Goal: Information Seeking & Learning: Compare options

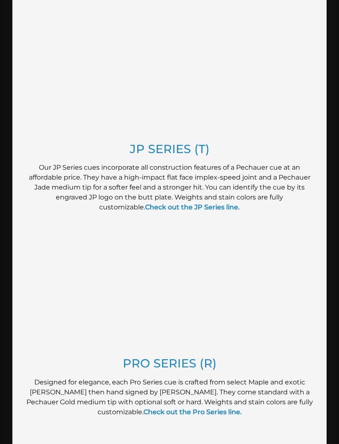
scroll to position [697, 0]
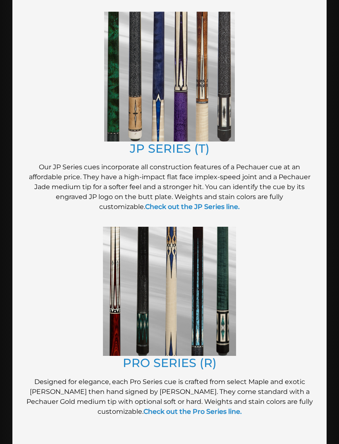
click at [209, 364] on link "PRO SERIES (R)" at bounding box center [170, 362] width 94 height 14
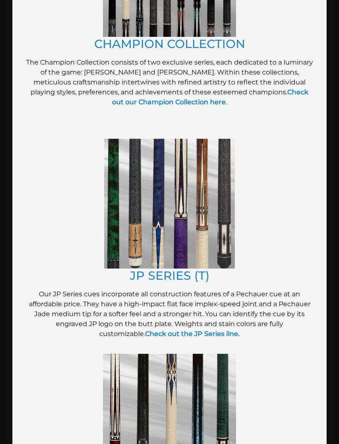
scroll to position [568, 0]
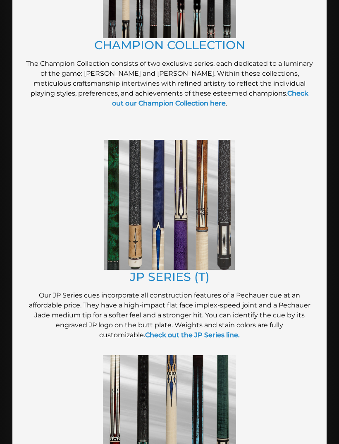
click at [192, 277] on link "JP SERIES (T)" at bounding box center [170, 276] width 80 height 14
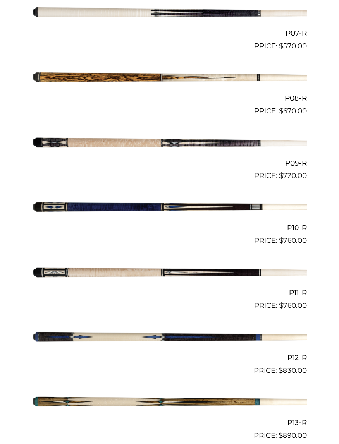
scroll to position [713, 0]
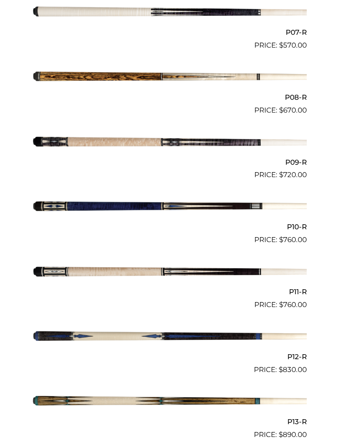
click at [265, 399] on img at bounding box center [169, 400] width 274 height 45
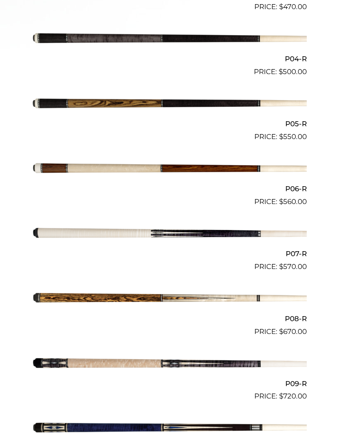
scroll to position [491, 0]
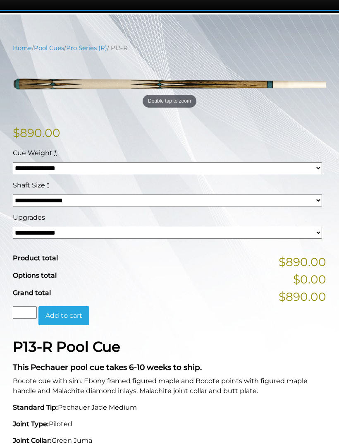
scroll to position [131, 0]
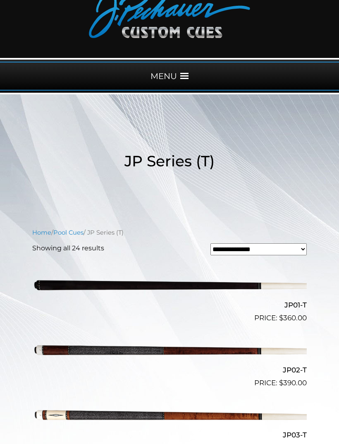
scroll to position [55, 0]
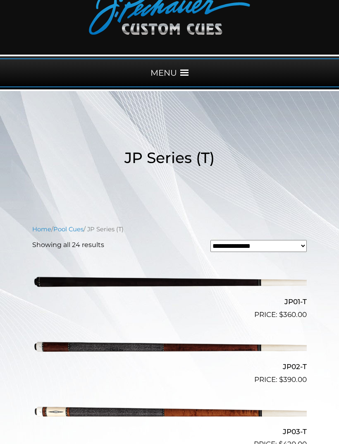
click at [293, 377] on bdi "$ 390.00" at bounding box center [293, 379] width 28 height 8
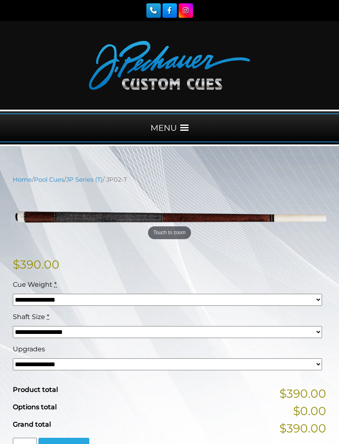
click at [191, 129] on div "MENU" at bounding box center [169, 127] width 339 height 29
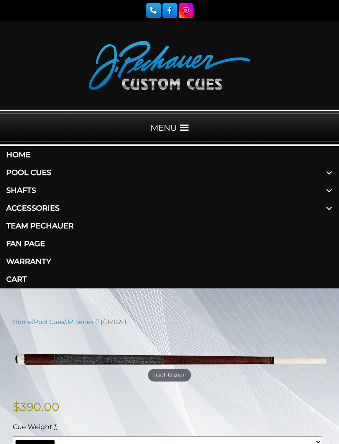
click at [27, 171] on link "Pool Cues" at bounding box center [169, 173] width 339 height 18
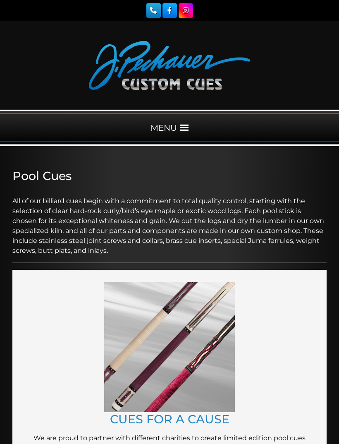
click at [38, 171] on h2 "Pool Cues" at bounding box center [169, 176] width 314 height 14
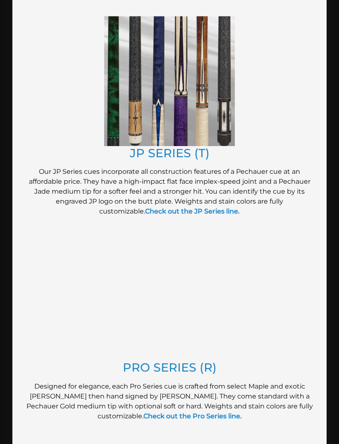
scroll to position [692, 0]
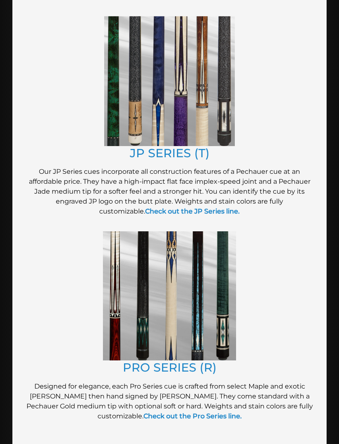
click at [188, 363] on link "PRO SERIES (R)" at bounding box center [170, 367] width 94 height 14
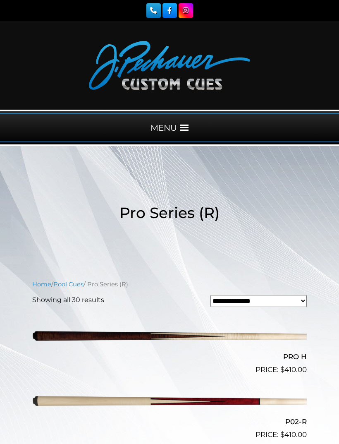
click at [289, 406] on img at bounding box center [169, 400] width 274 height 45
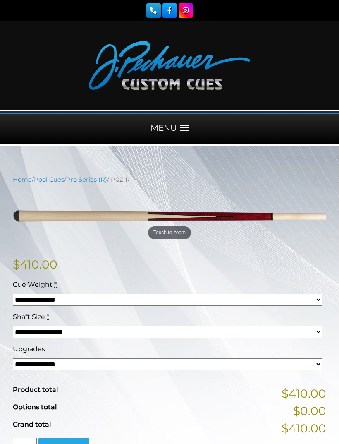
click at [187, 122] on div "MENU" at bounding box center [169, 127] width 339 height 29
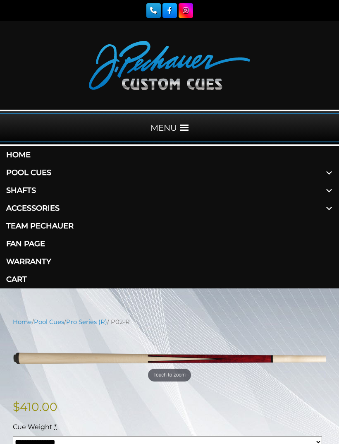
click at [35, 173] on link "Pool Cues" at bounding box center [169, 173] width 339 height 18
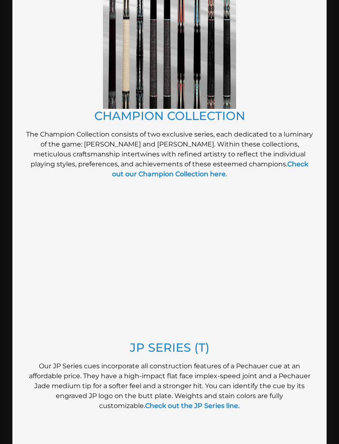
scroll to position [501, 0]
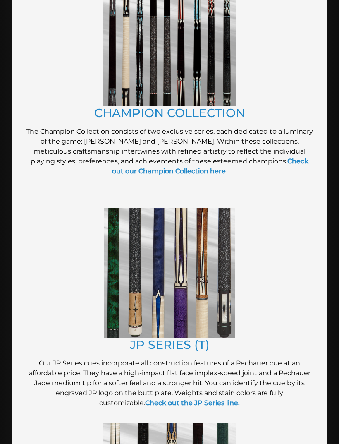
click at [189, 341] on link "JP SERIES (T)" at bounding box center [170, 344] width 80 height 14
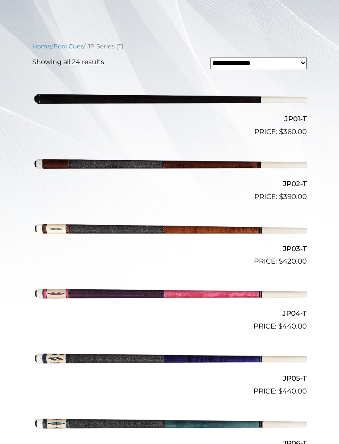
scroll to position [240, 0]
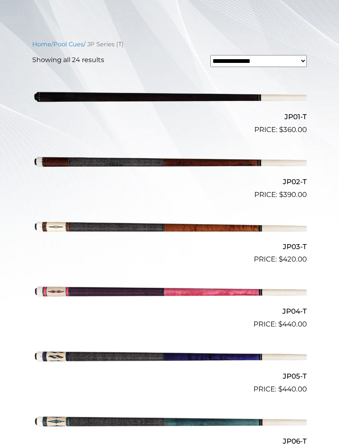
click at [298, 368] on img at bounding box center [169, 355] width 274 height 45
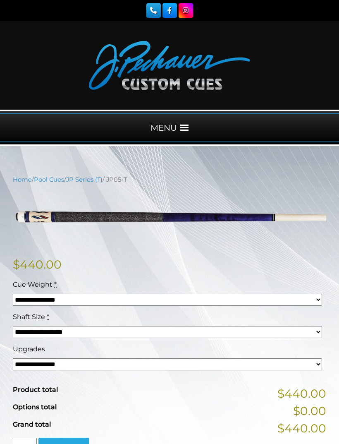
click at [288, 330] on select "**********" at bounding box center [167, 332] width 309 height 12
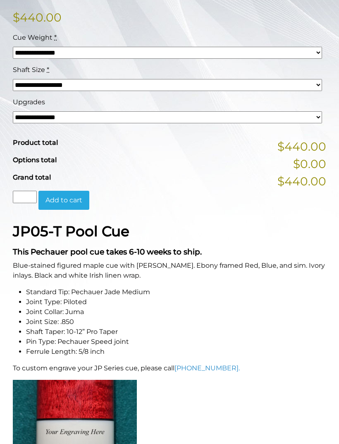
scroll to position [223, 0]
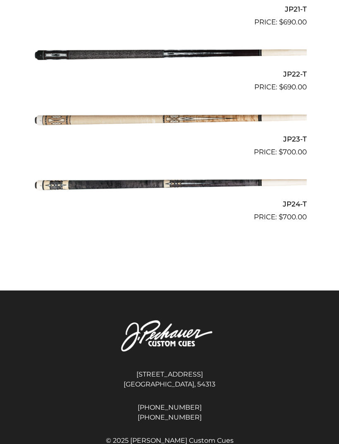
scroll to position [1613, 0]
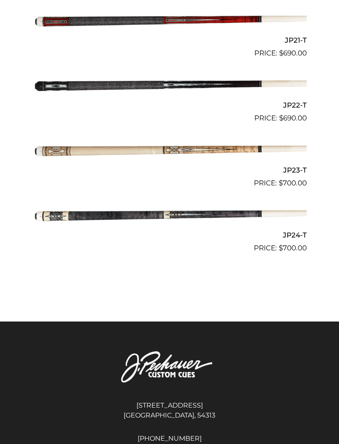
click at [296, 227] on h2 "JP24-T" at bounding box center [169, 234] width 274 height 15
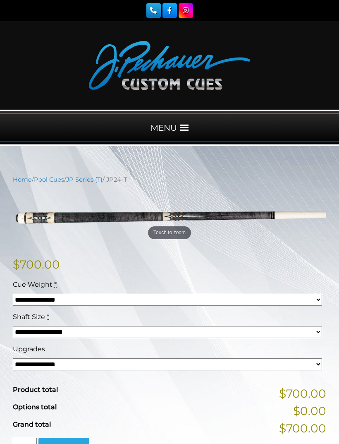
click at [186, 124] on span at bounding box center [184, 128] width 8 height 8
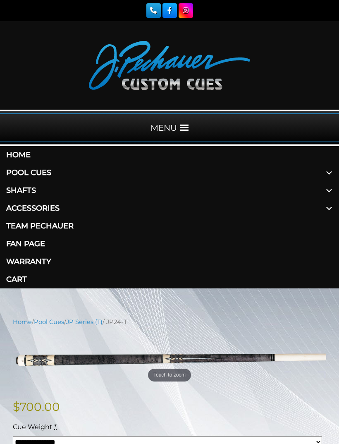
click at [41, 177] on link "Pool Cues" at bounding box center [169, 173] width 339 height 18
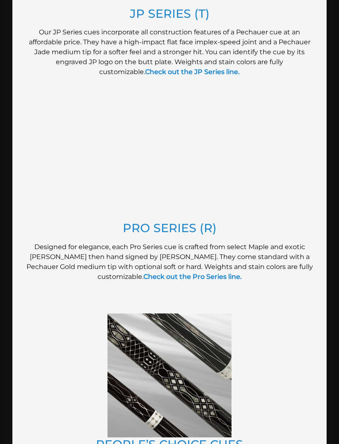
scroll to position [828, 0]
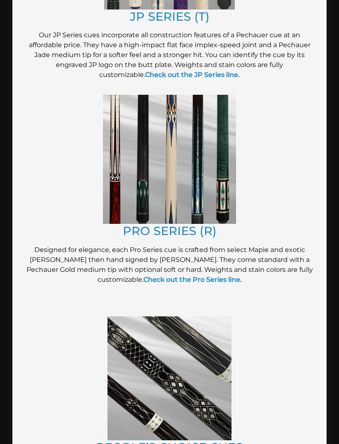
click at [193, 225] on link "PRO SERIES (R)" at bounding box center [170, 231] width 94 height 14
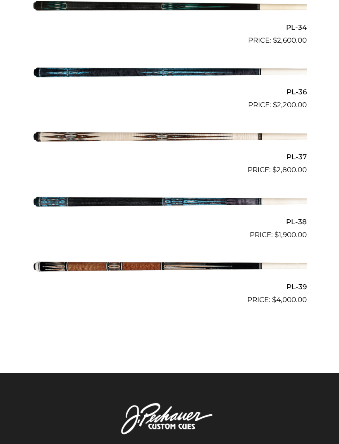
scroll to position [1939, 0]
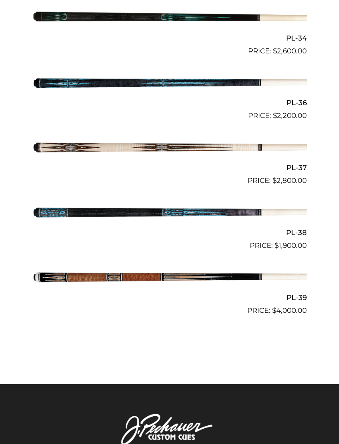
click at [294, 291] on h2 "PL-39" at bounding box center [169, 296] width 274 height 15
